Goal: Task Accomplishment & Management: Complete application form

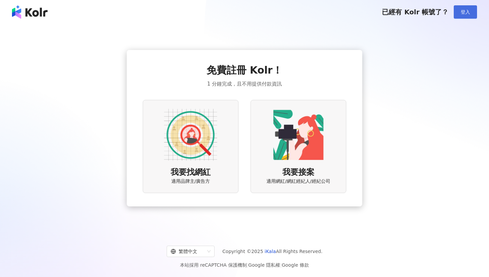
click at [463, 14] on span "登入" at bounding box center [464, 11] width 9 height 5
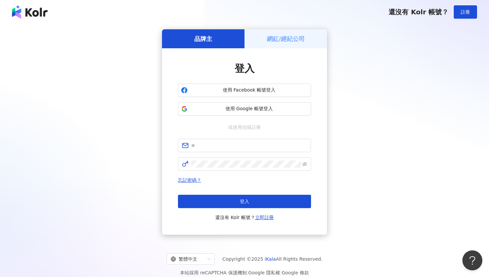
click at [294, 40] on h5 "網紅/經紀公司" at bounding box center [286, 39] width 38 height 8
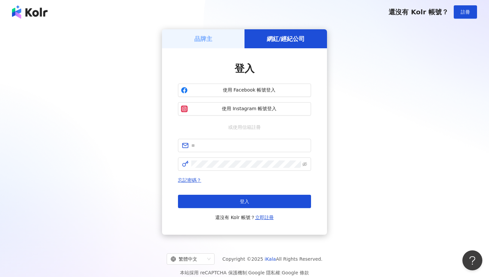
click at [193, 40] on div "品牌主" at bounding box center [203, 38] width 82 height 19
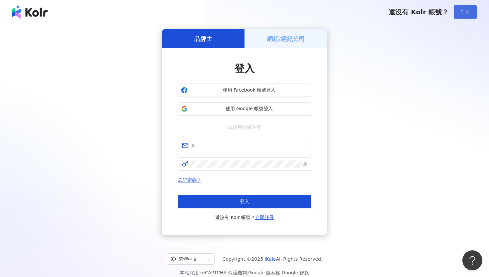
click at [468, 10] on span "註冊" at bounding box center [464, 11] width 9 height 5
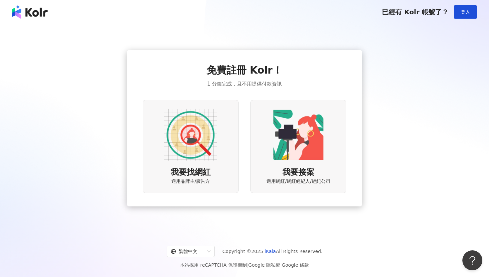
click at [197, 161] on img at bounding box center [190, 134] width 53 height 53
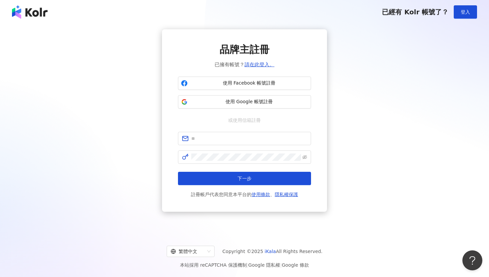
click at [38, 11] on img at bounding box center [30, 11] width 36 height 13
